Goal: Check status

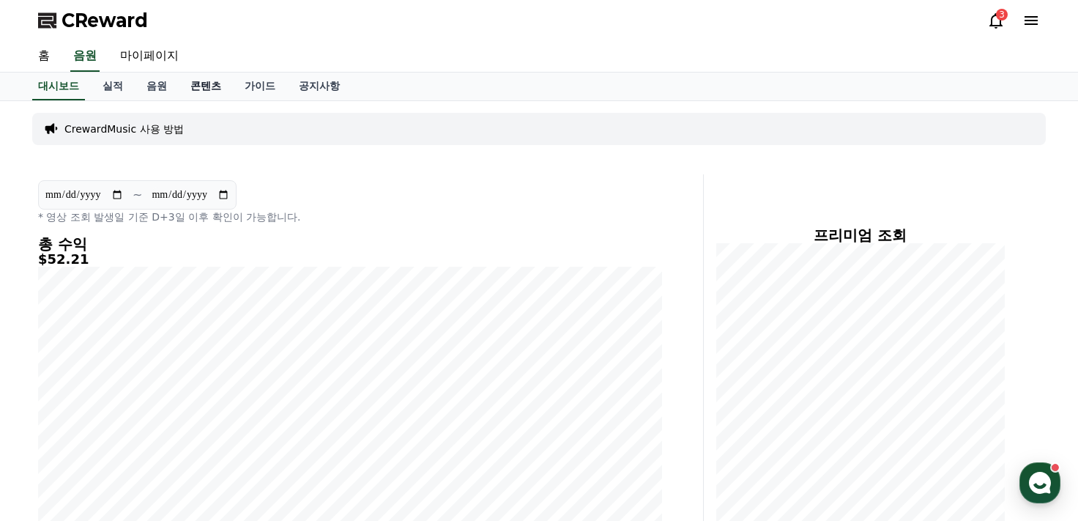
click at [201, 92] on link "콘텐츠" at bounding box center [206, 87] width 54 height 28
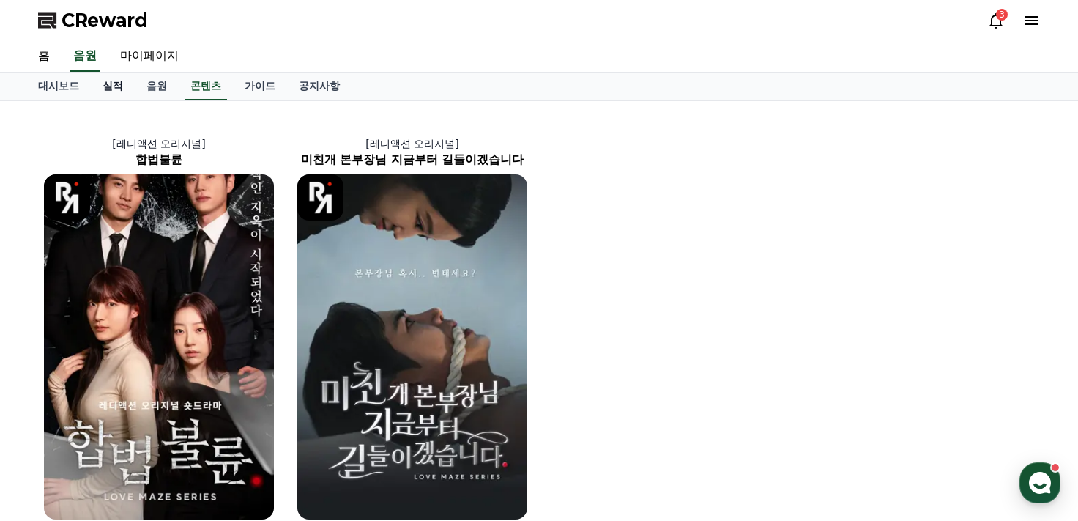
click at [133, 86] on link "실적" at bounding box center [113, 87] width 44 height 28
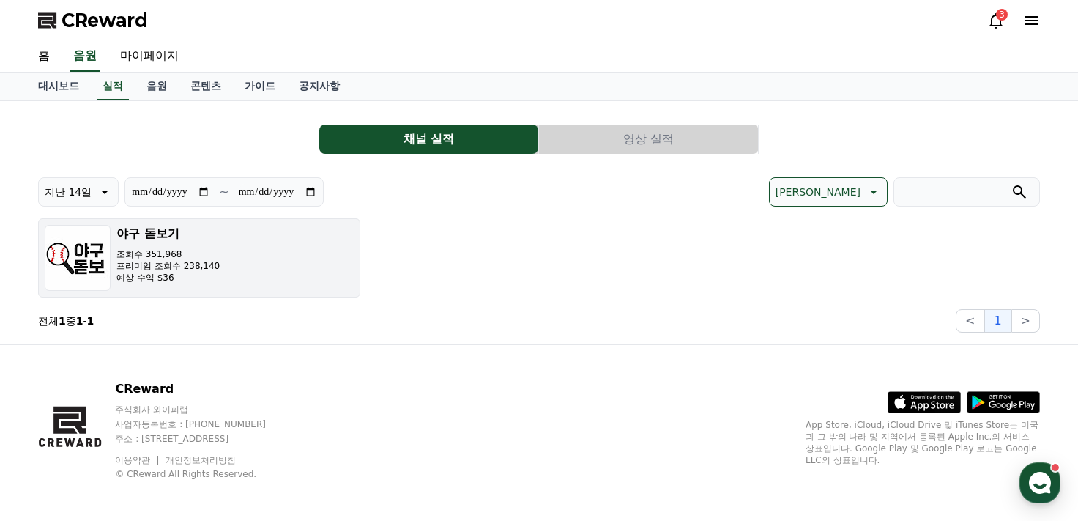
click at [206, 289] on div "야구 돋보기 조회수 351,968 프리미엄 조회수 238,140 예상 수익 $36" at bounding box center [167, 258] width 103 height 66
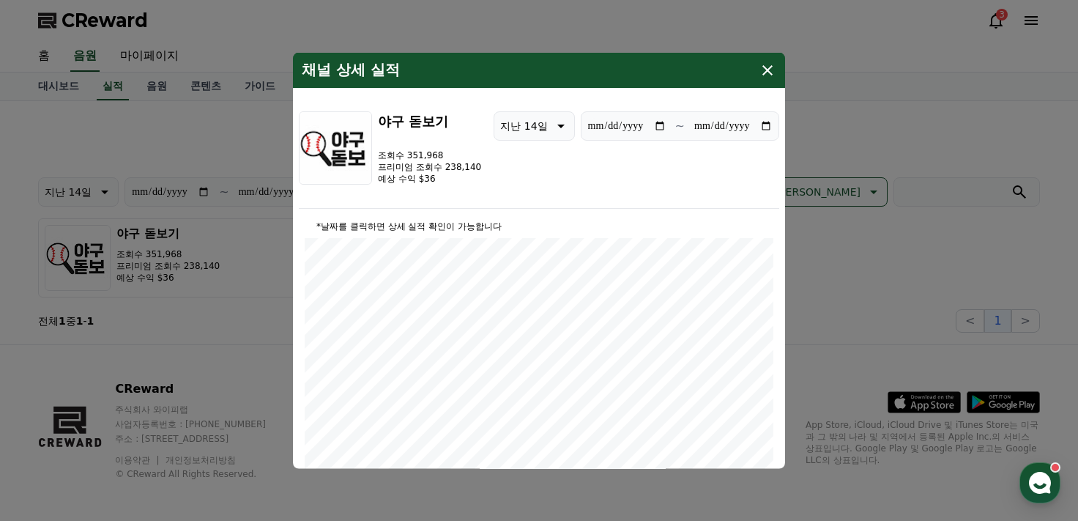
click at [767, 69] on icon "modal" at bounding box center [768, 69] width 10 height 10
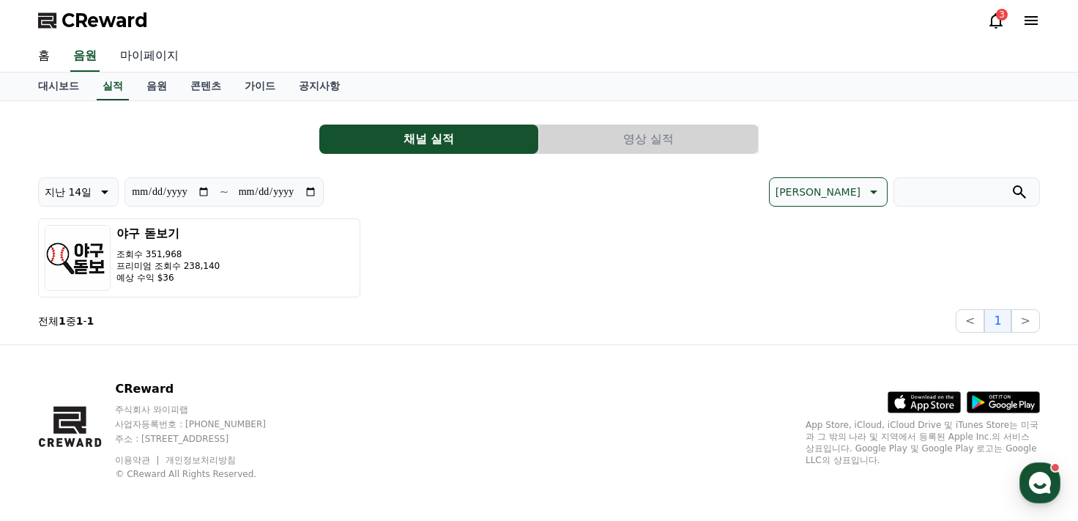
click at [143, 48] on link "마이페이지" at bounding box center [149, 56] width 82 height 31
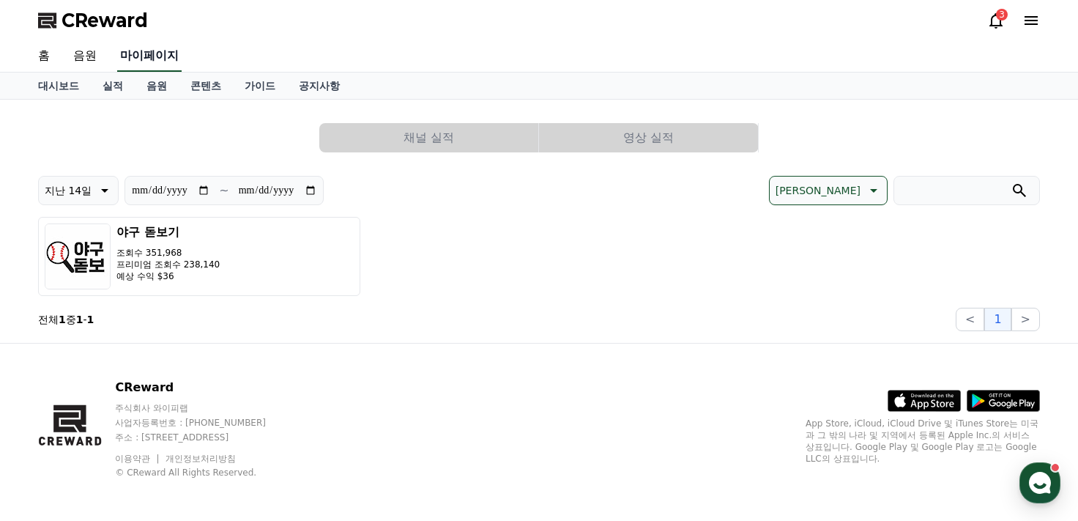
select select "**********"
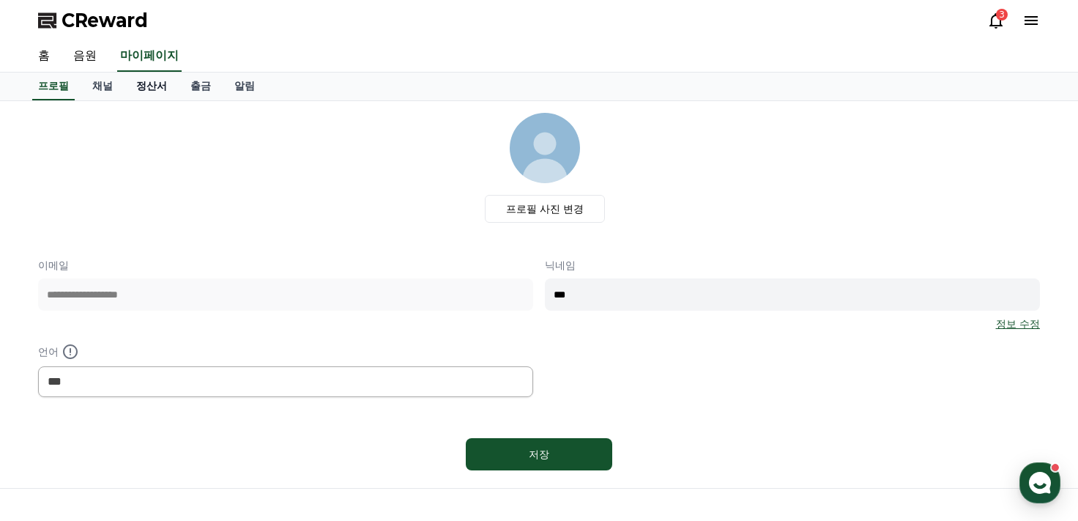
click at [147, 87] on link "정산서" at bounding box center [152, 87] width 54 height 28
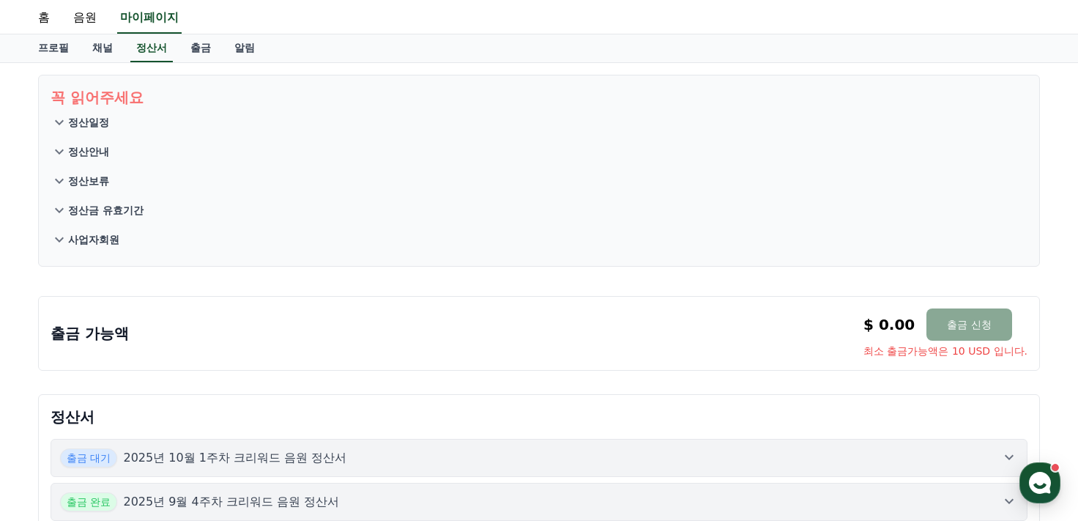
scroll to position [73, 0]
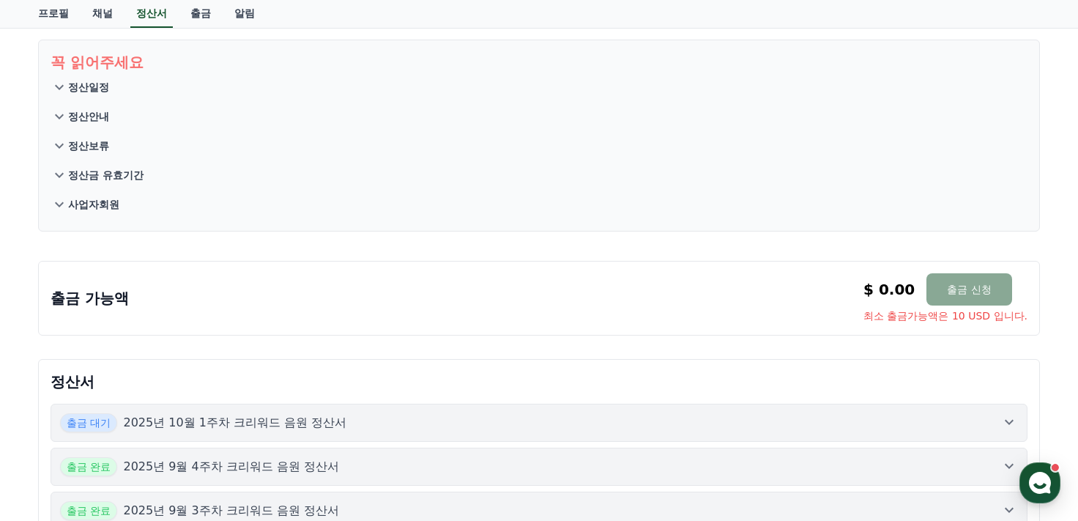
click at [350, 418] on div "출금 대기 2025년 10월 1주차 크리워드 음원 정산서" at bounding box center [539, 422] width 958 height 19
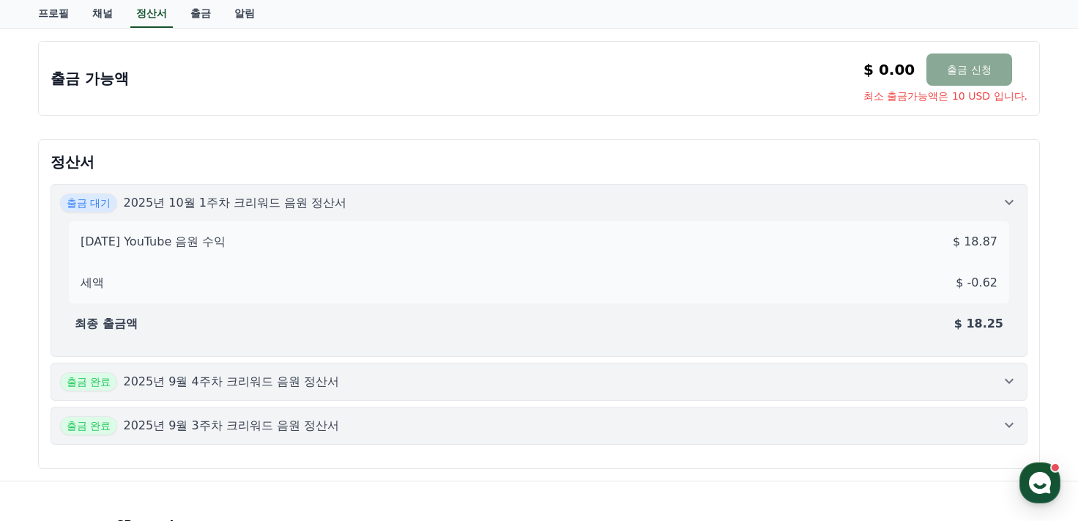
click at [357, 394] on button "출금 완료 2025년 9월 4주차 크리워드 음원 정산서" at bounding box center [539, 382] width 977 height 38
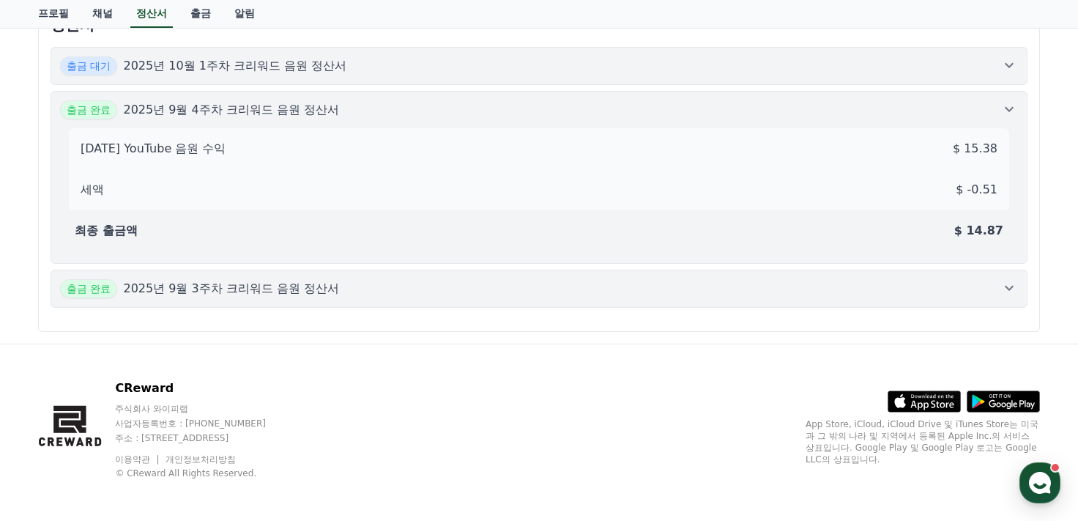
scroll to position [431, 0]
click at [465, 284] on div "출금 완료 2025년 9월 3주차 크리워드 음원 정산서" at bounding box center [539, 287] width 958 height 19
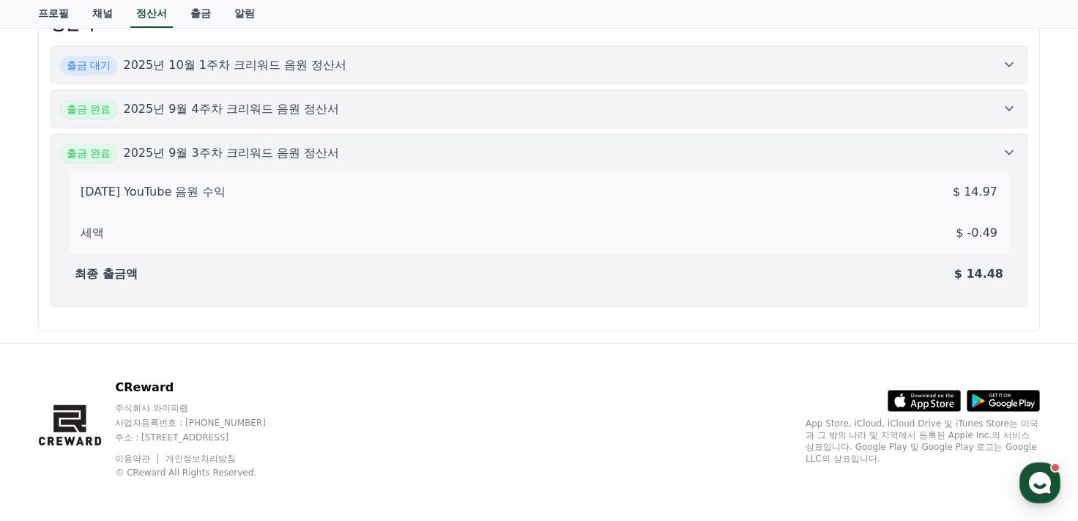
scroll to position [284, 0]
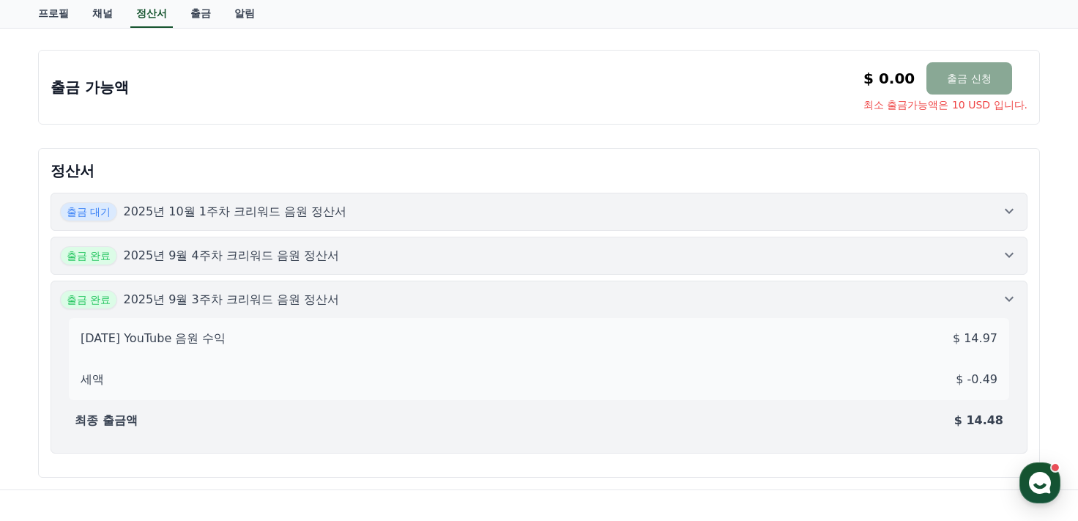
click at [501, 237] on button "출금 완료 2025년 9월 4주차 크리워드 음원 정산서" at bounding box center [539, 256] width 977 height 38
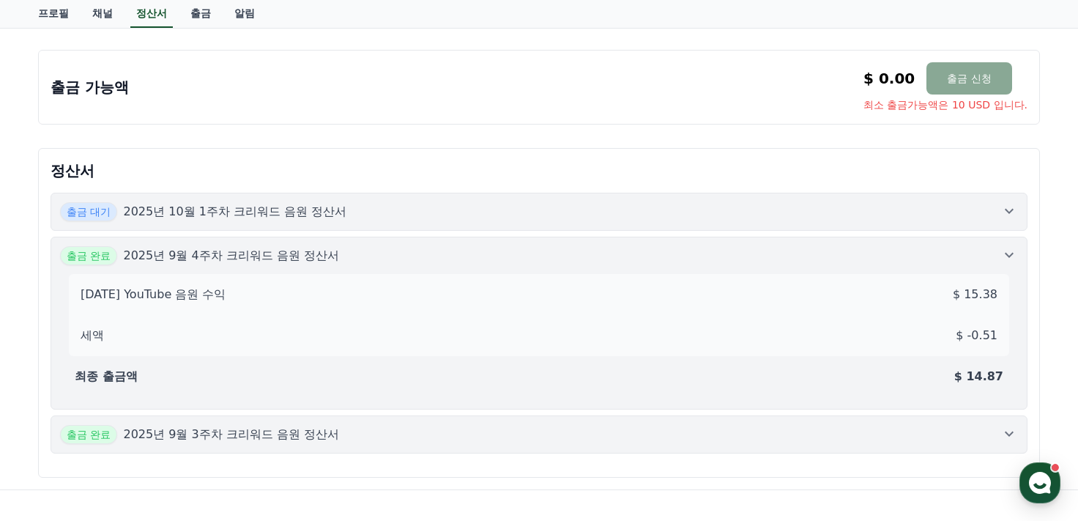
click at [514, 218] on div "출금 대기 2025년 10월 1주차 크리워드 음원 정산서" at bounding box center [539, 211] width 958 height 19
